Goal: Task Accomplishment & Management: Manage account settings

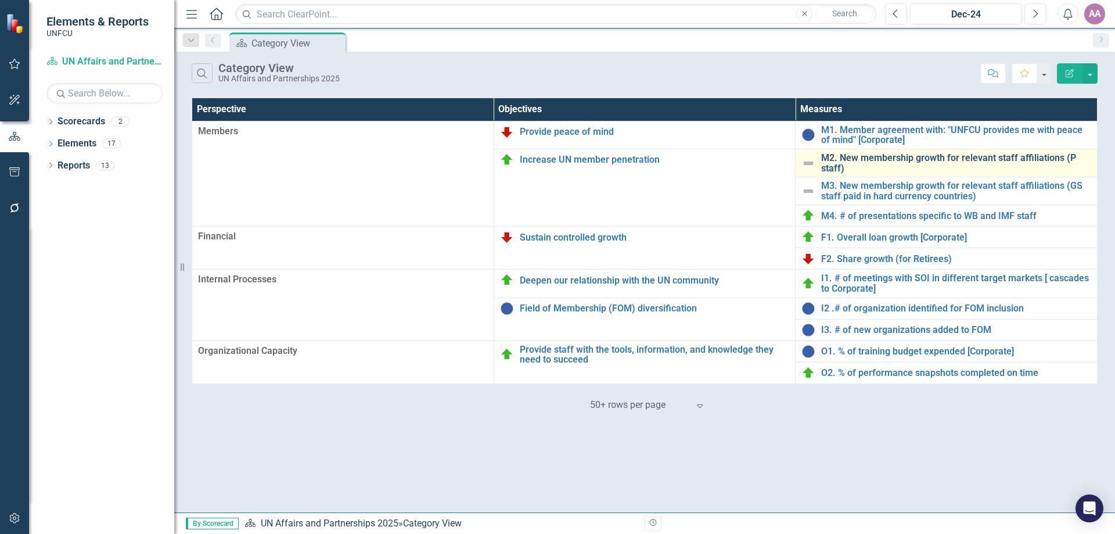
click at [856, 158] on link "M2. New membership growth for relevant staff affiliations (P staff)" at bounding box center [956, 163] width 270 height 20
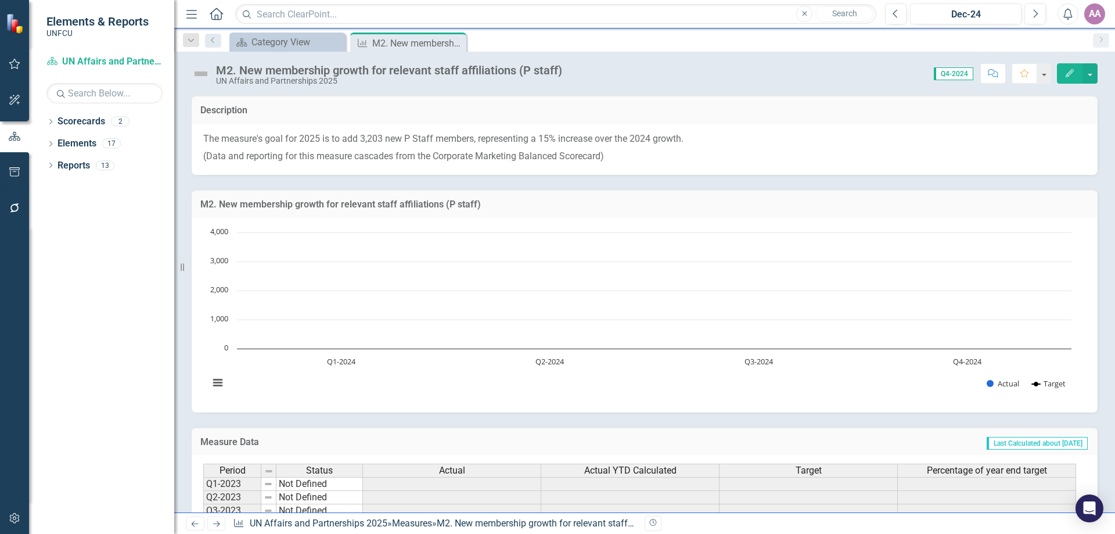
scroll to position [154, 0]
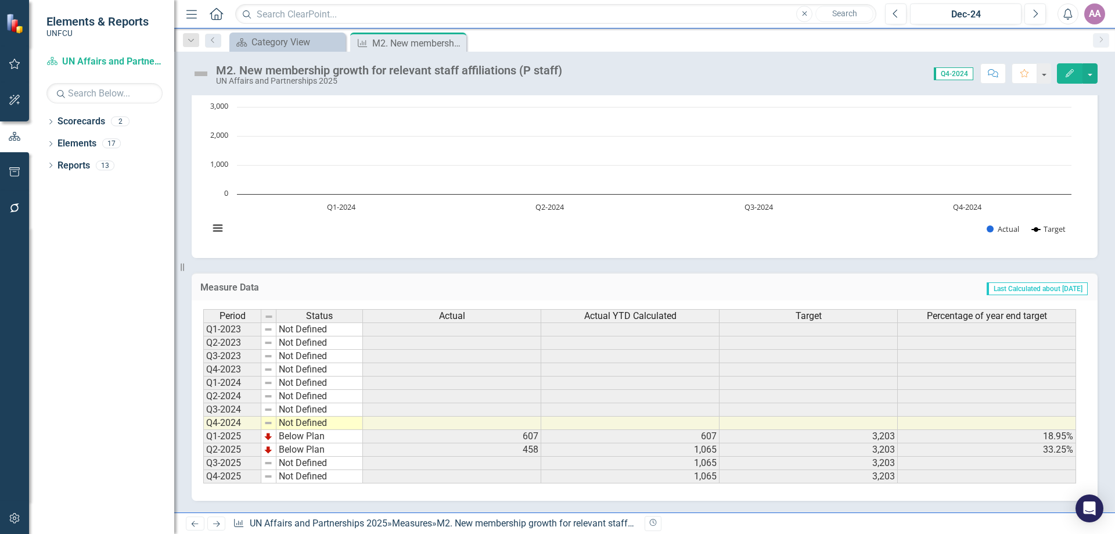
click at [220, 10] on icon "Home" at bounding box center [216, 14] width 15 height 12
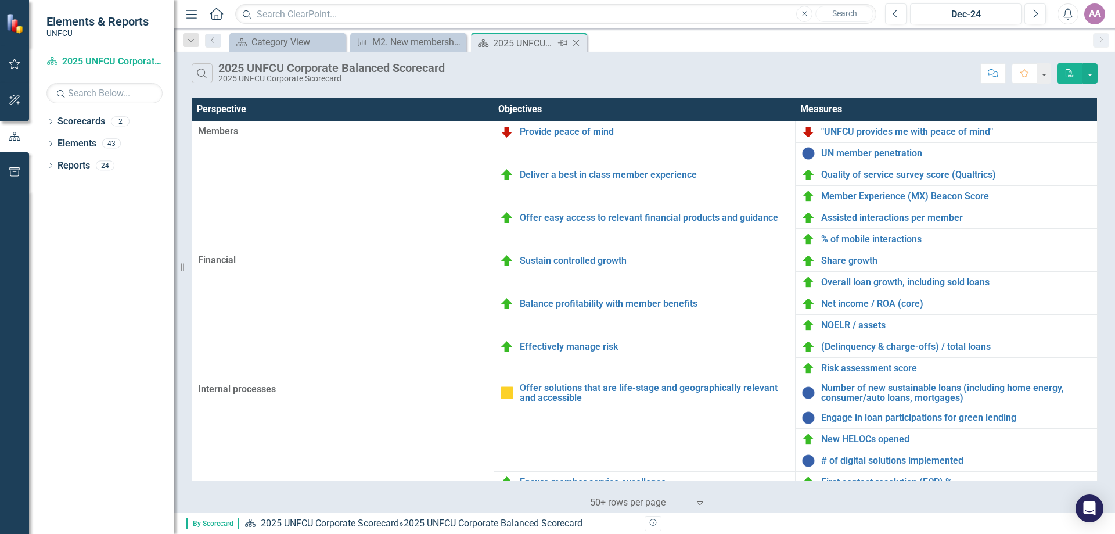
click at [577, 44] on icon at bounding box center [576, 43] width 6 height 6
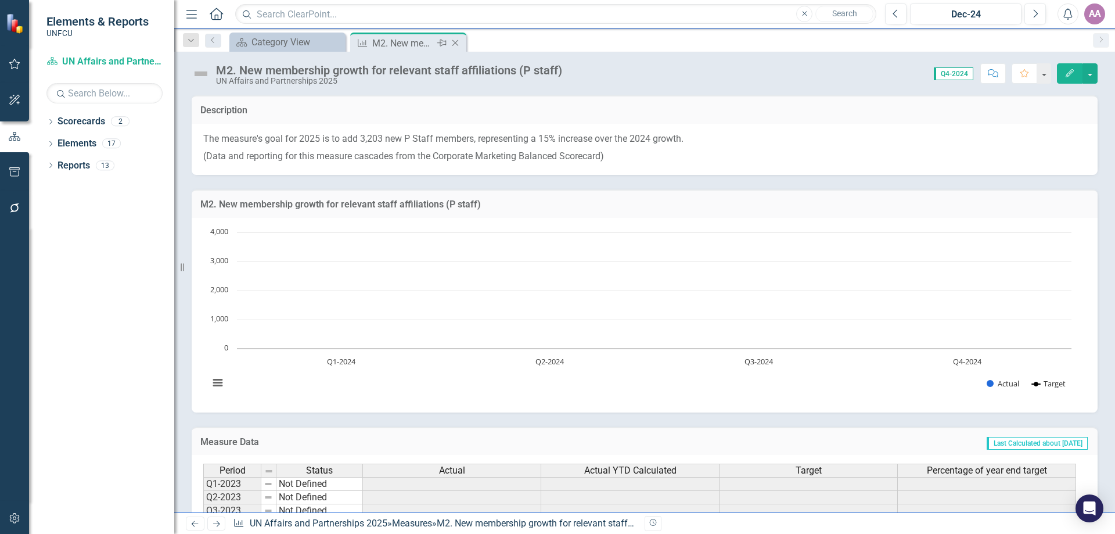
click at [454, 39] on icon "Close" at bounding box center [456, 42] width 12 height 9
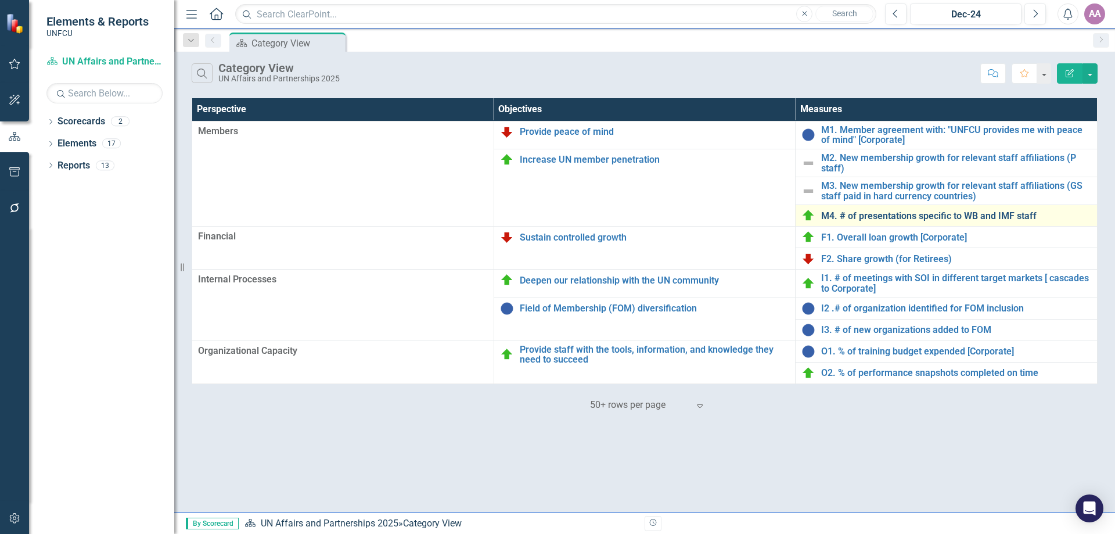
click at [856, 218] on link "M4. # of presentations specific to WB and IMF staff" at bounding box center [956, 216] width 270 height 10
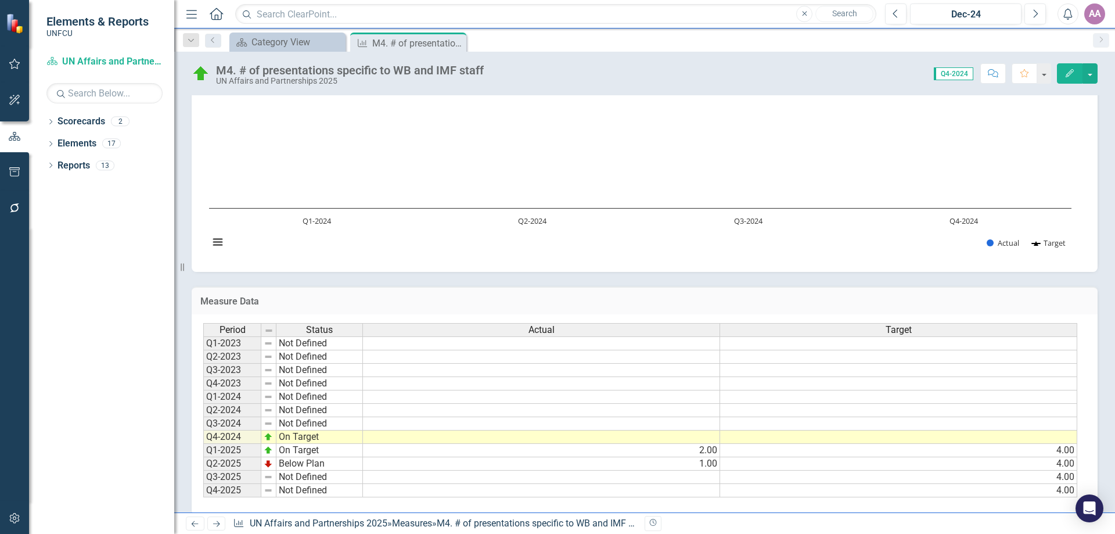
scroll to position [60, 0]
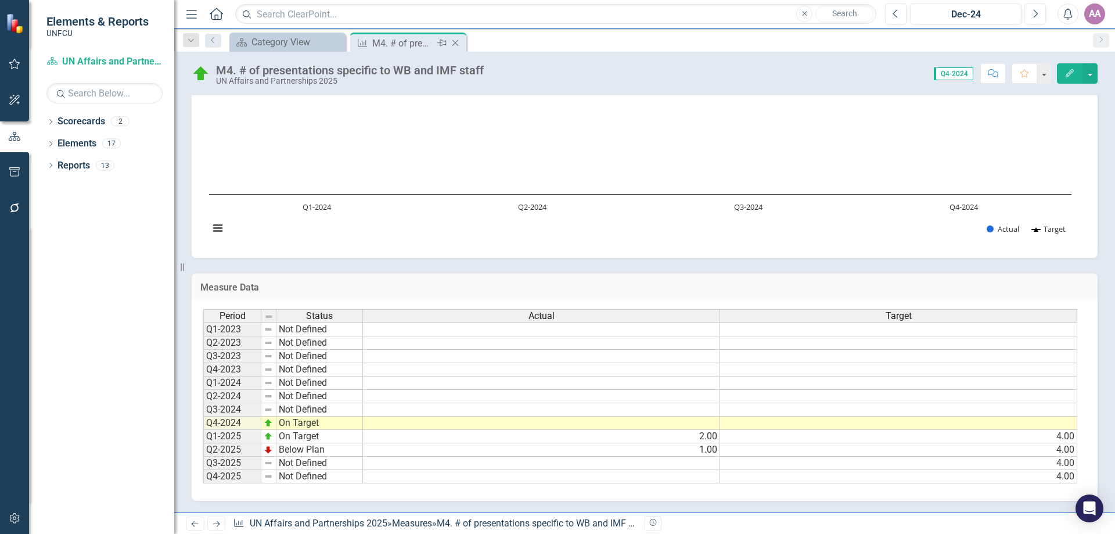
click at [455, 45] on icon "Close" at bounding box center [456, 42] width 12 height 9
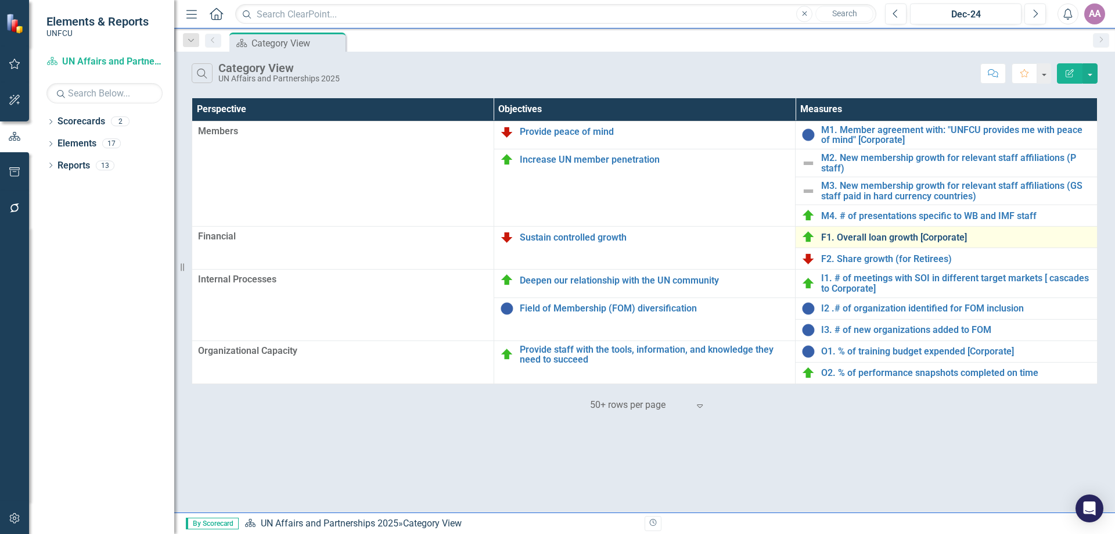
click at [856, 236] on link "F1. Overall loan growth [Corporate]" at bounding box center [956, 237] width 270 height 10
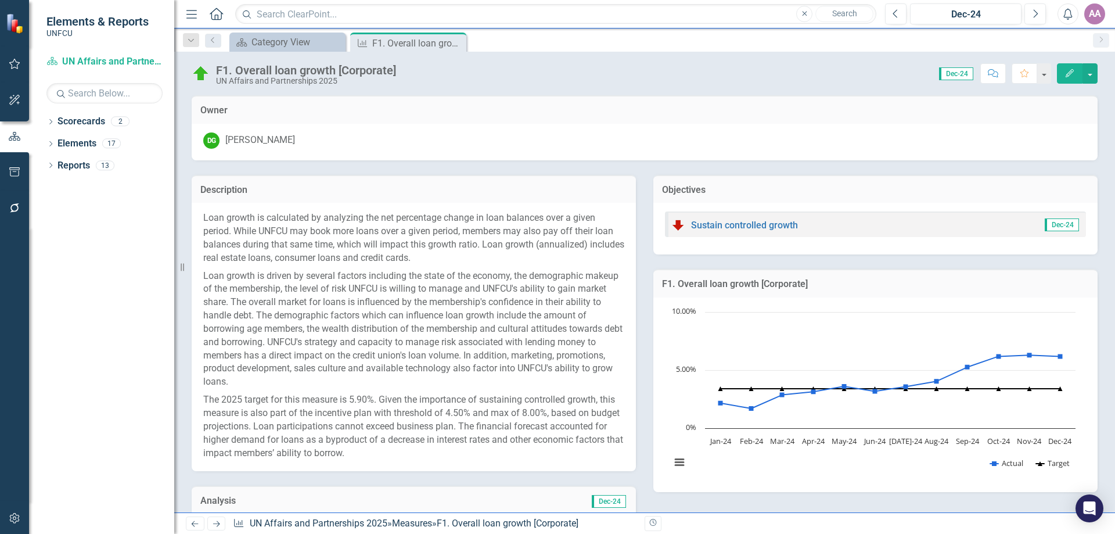
scroll to position [451, 0]
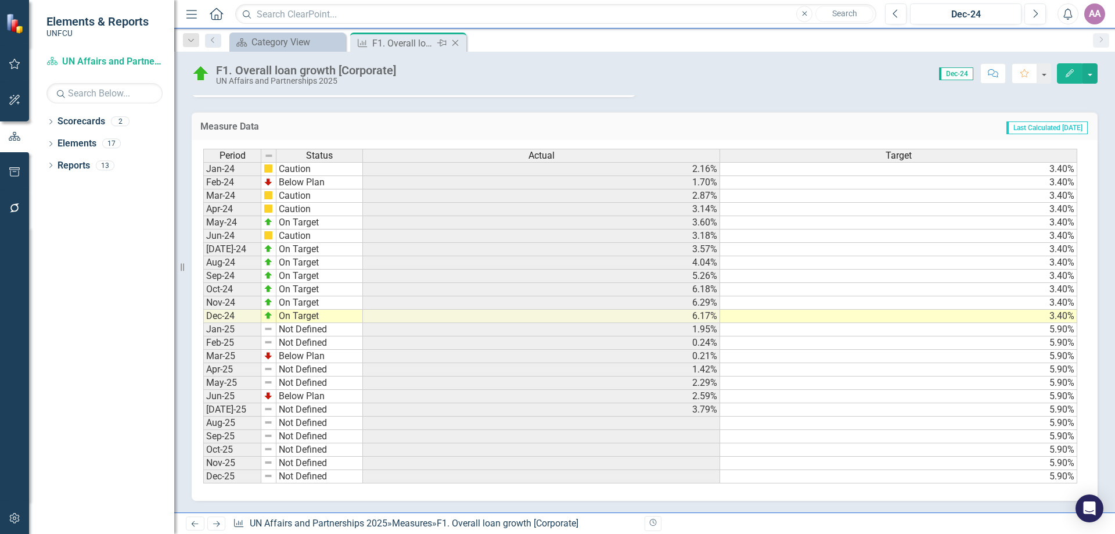
click at [456, 45] on icon "Close" at bounding box center [456, 42] width 12 height 9
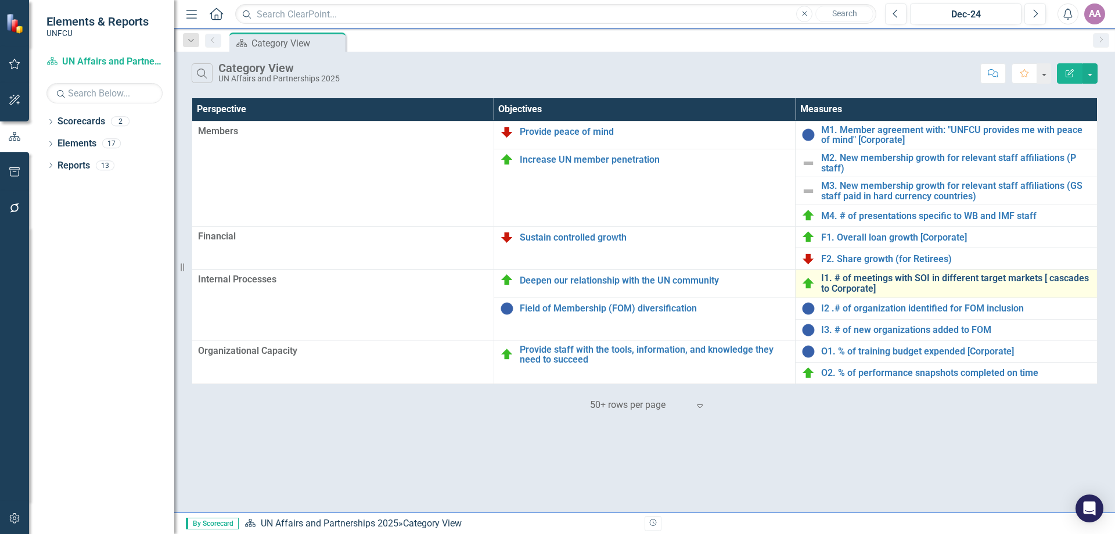
click at [856, 278] on link "I1. # of meetings with SOI in different target markets [ cascades to Corporate]" at bounding box center [956, 283] width 270 height 20
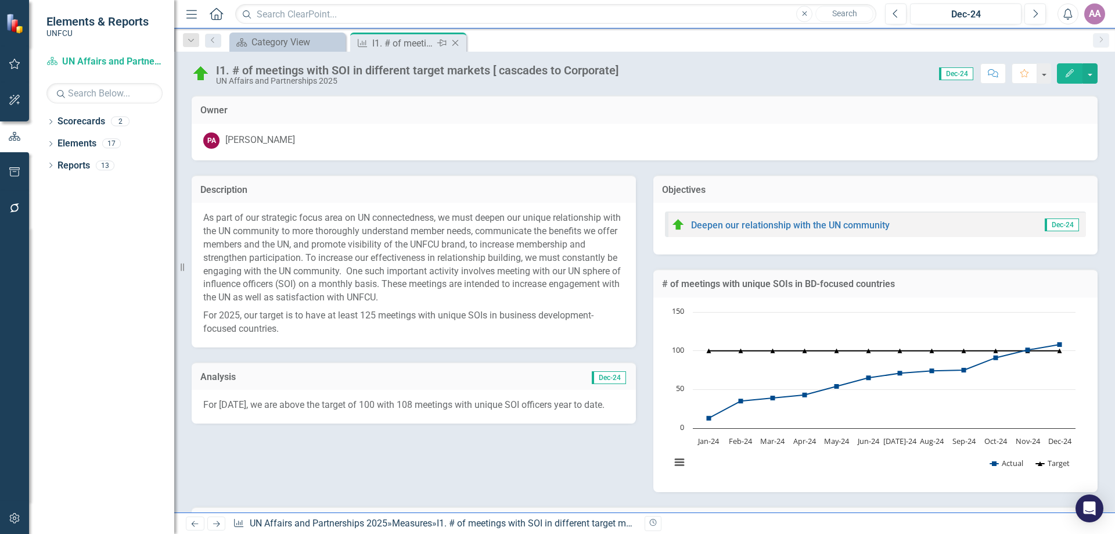
click at [455, 39] on icon "Close" at bounding box center [456, 42] width 12 height 9
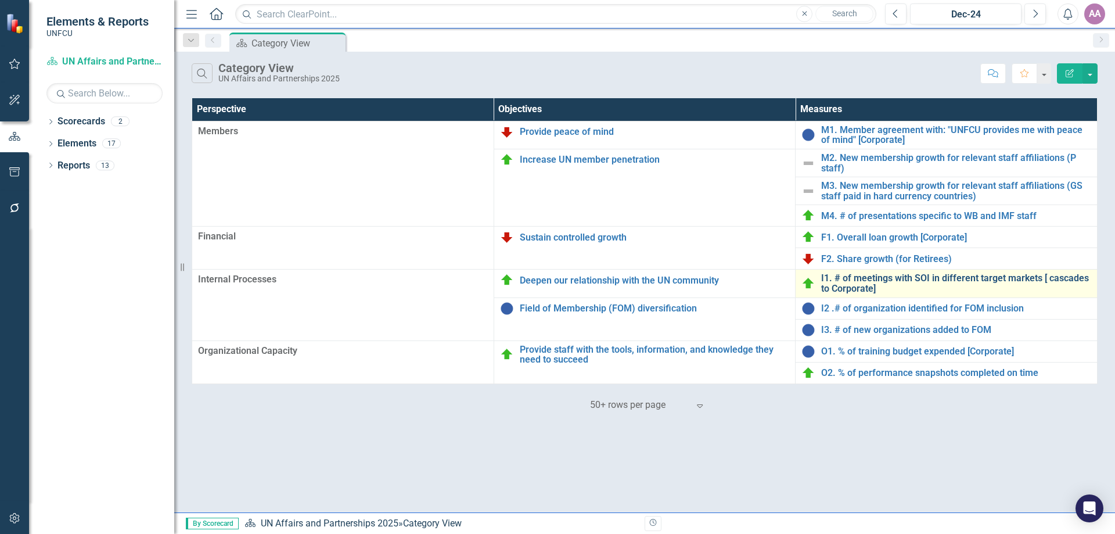
click at [856, 280] on link "I1. # of meetings with SOI in different target markets [ cascades to Corporate]" at bounding box center [956, 283] width 270 height 20
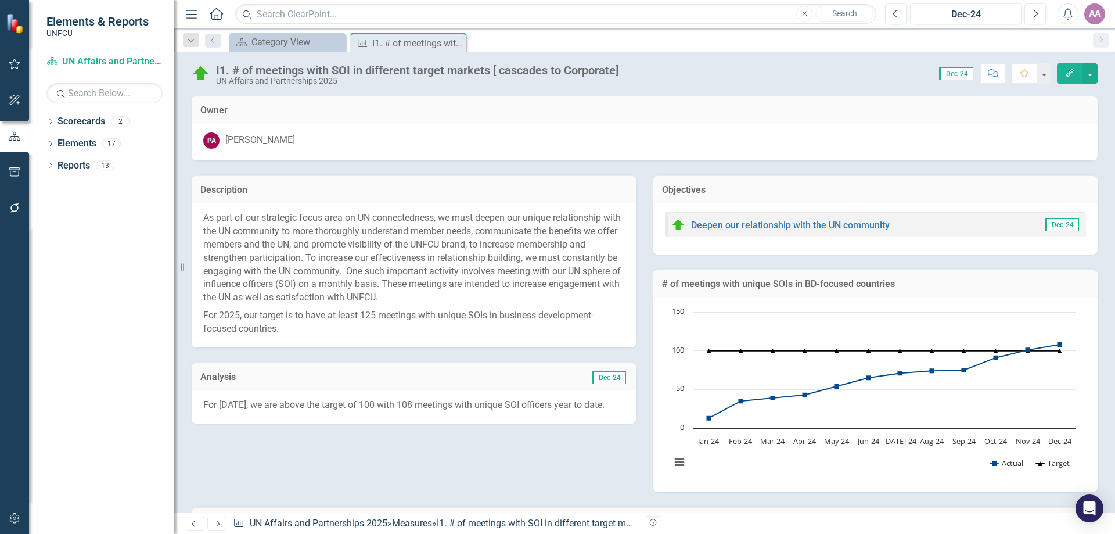
scroll to position [394, 0]
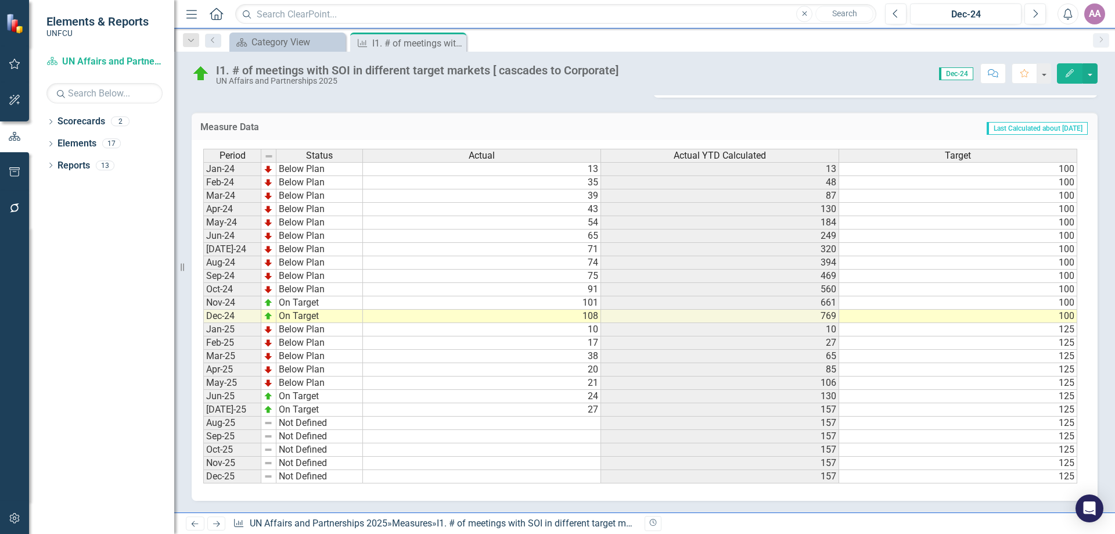
click at [581, 424] on td at bounding box center [482, 422] width 238 height 13
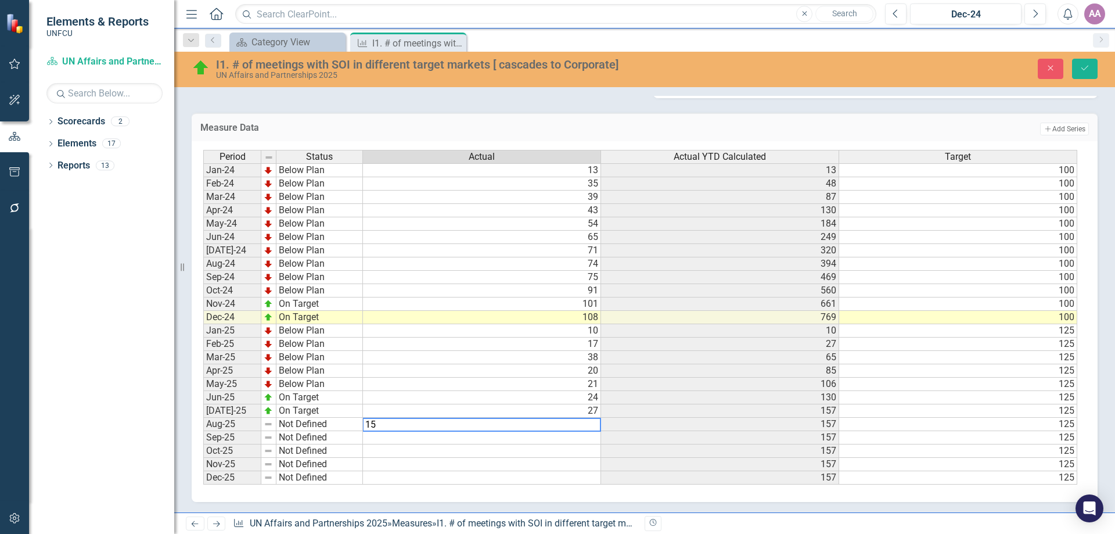
type textarea "15"
click at [585, 493] on div "Period Status Actual Actual YTD Calculated Target Jan-24 Below Plan 13 13 100 F…" at bounding box center [645, 321] width 906 height 361
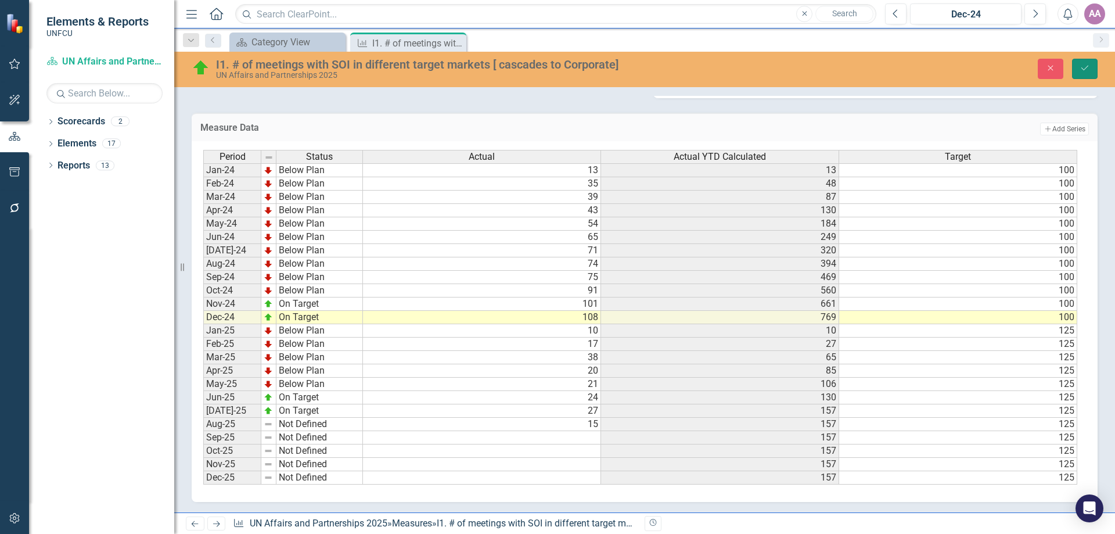
click at [856, 69] on icon "Save" at bounding box center [1085, 68] width 10 height 8
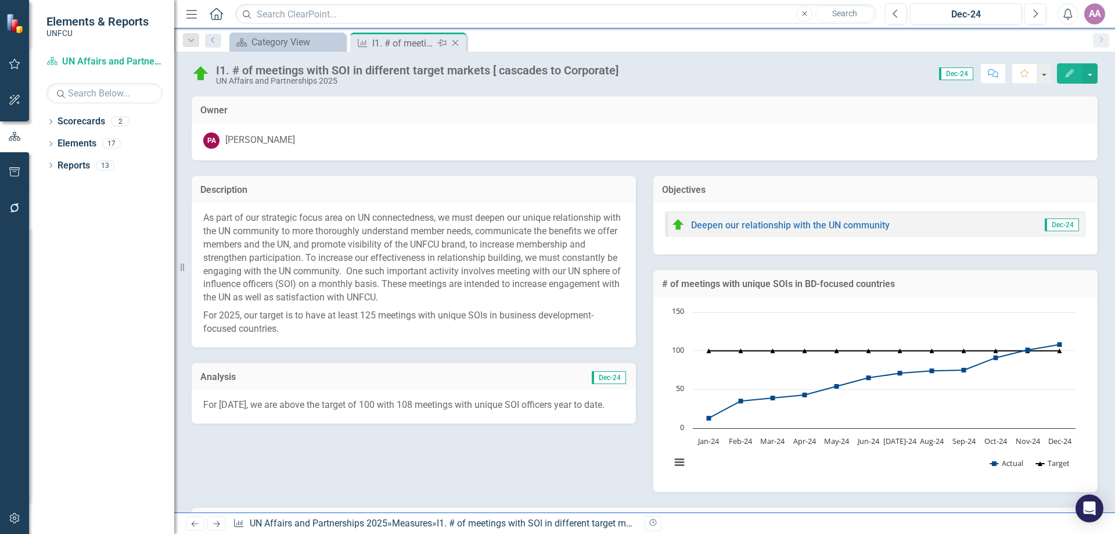
click at [455, 42] on icon at bounding box center [455, 43] width 6 height 6
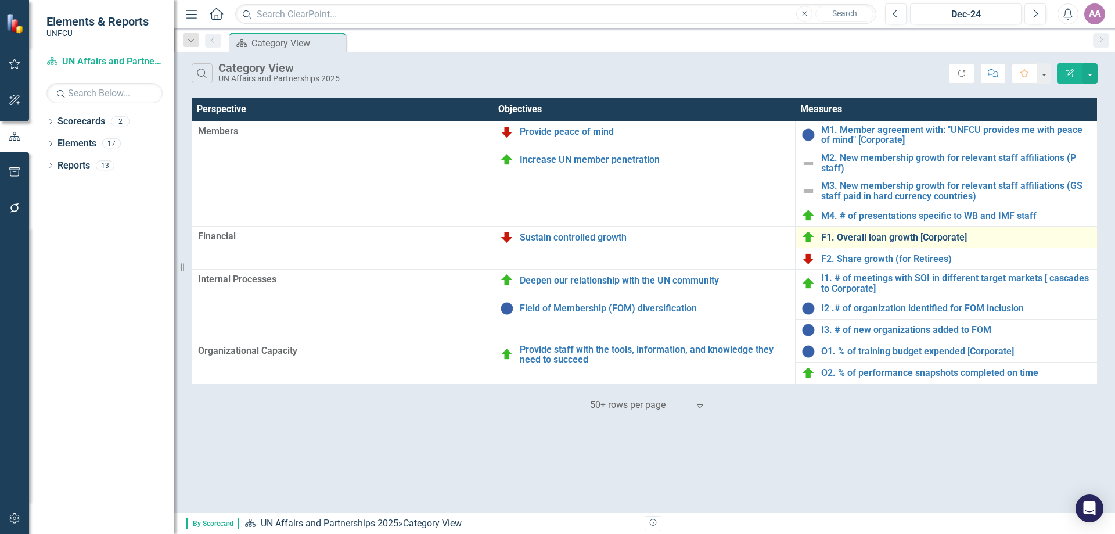
click at [856, 238] on link "F1. Overall loan growth [Corporate]" at bounding box center [956, 237] width 270 height 10
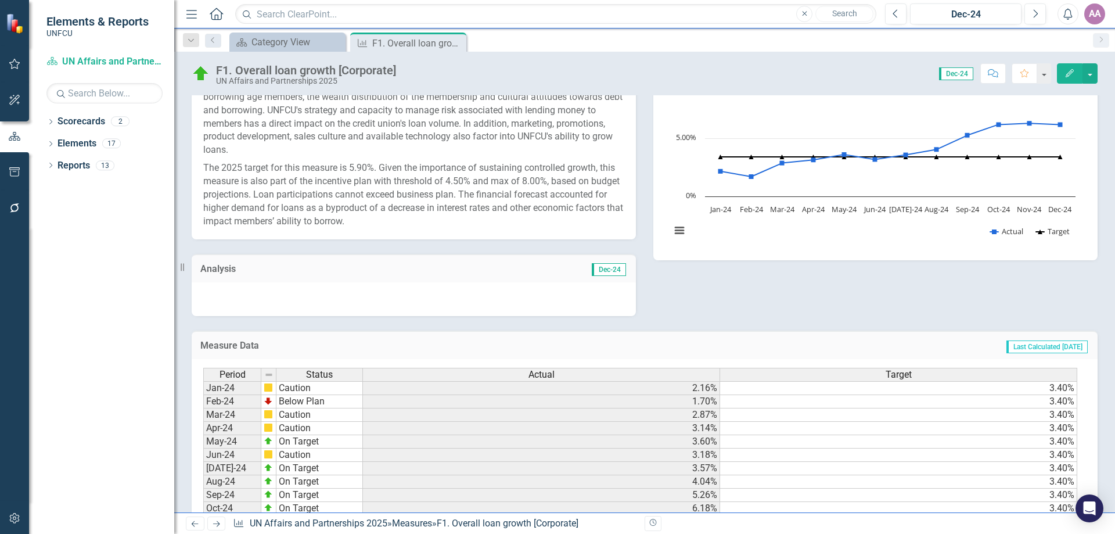
scroll to position [451, 0]
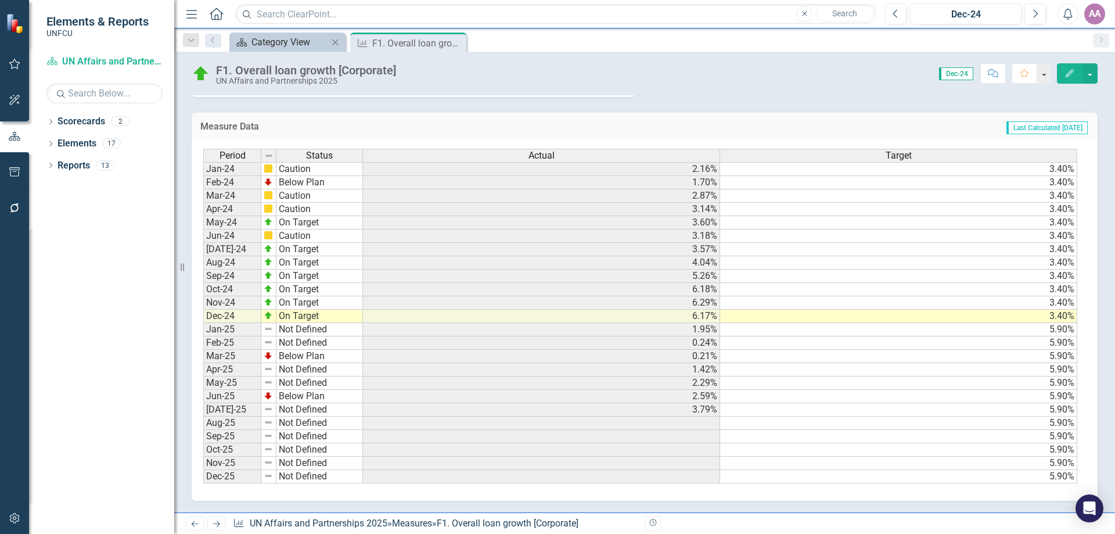
click at [296, 44] on div "Category View" at bounding box center [289, 42] width 77 height 15
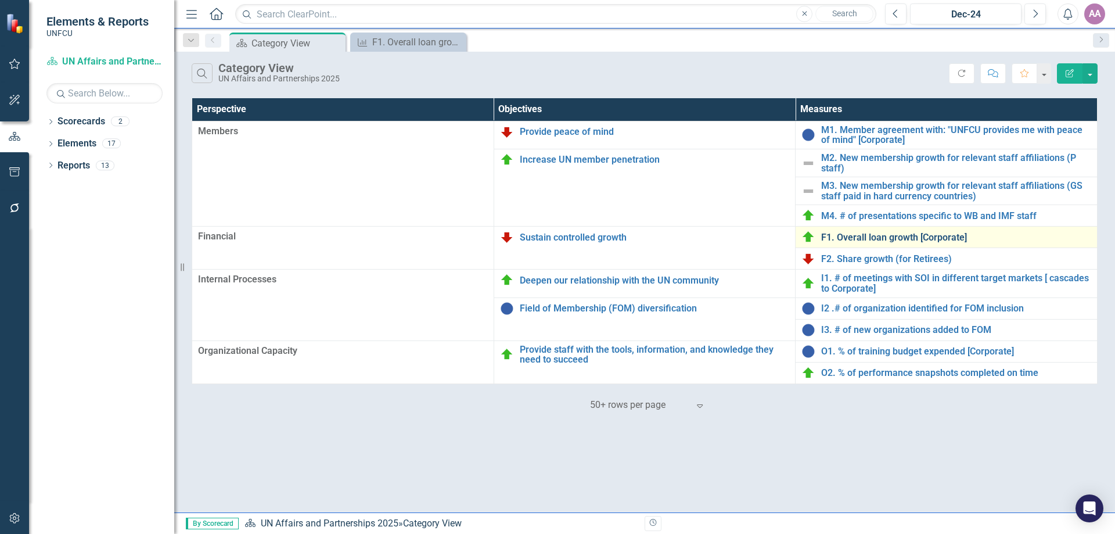
click at [856, 238] on link "F1. Overall loan growth [Corporate]" at bounding box center [956, 237] width 270 height 10
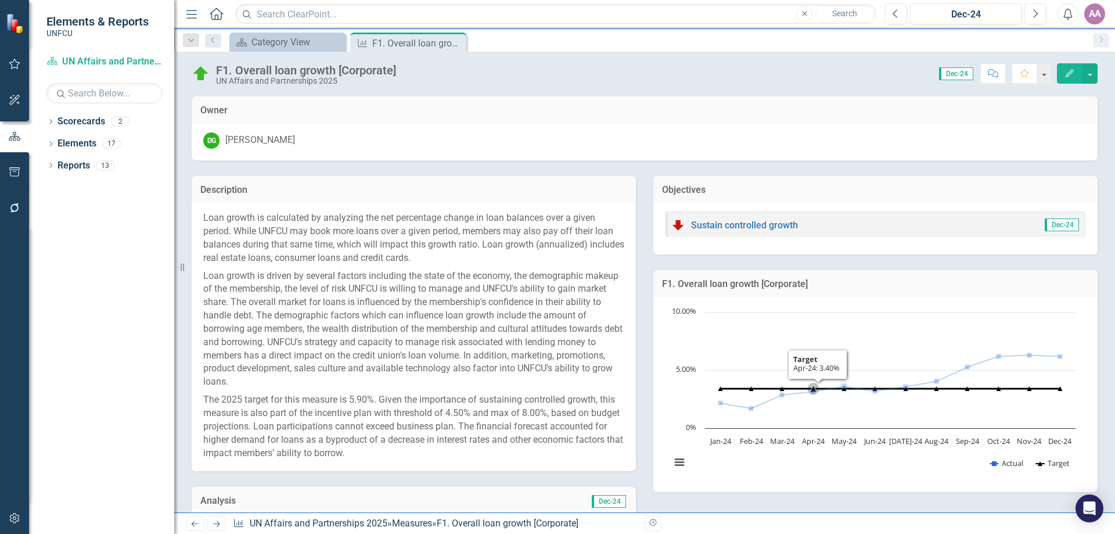
scroll to position [451, 0]
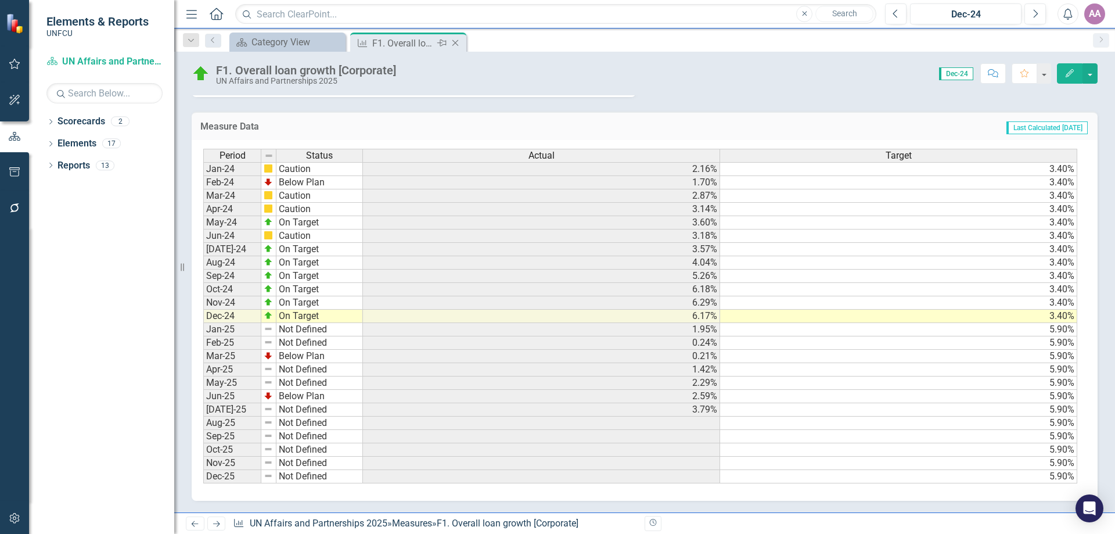
click at [453, 41] on icon "Close" at bounding box center [456, 42] width 12 height 9
